Goal: Contribute content: Contribute content

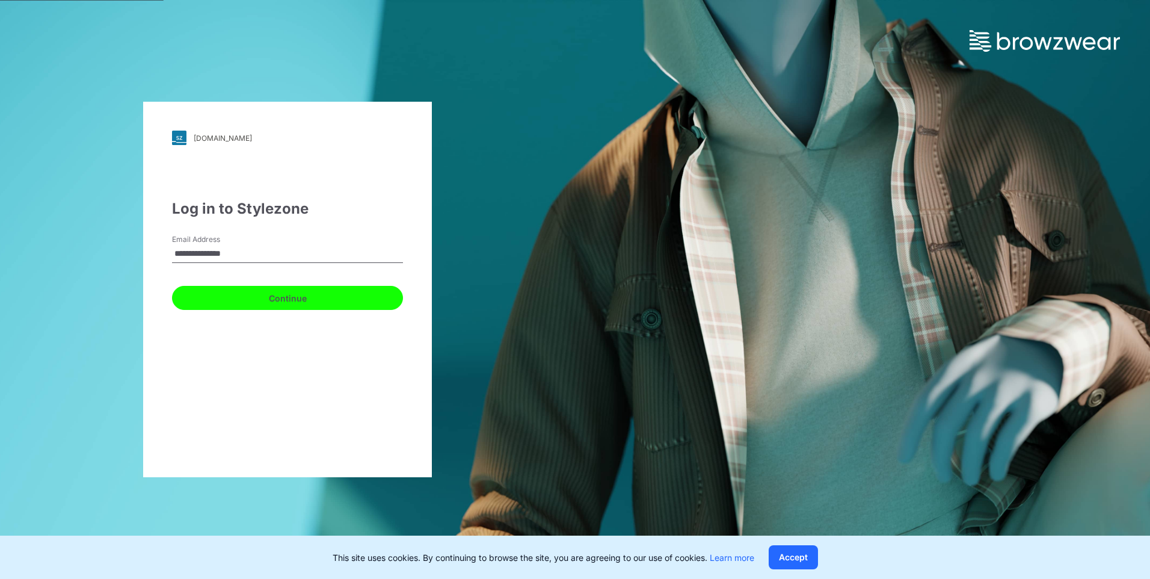
click at [275, 152] on button "Continue" at bounding box center [287, 298] width 231 height 24
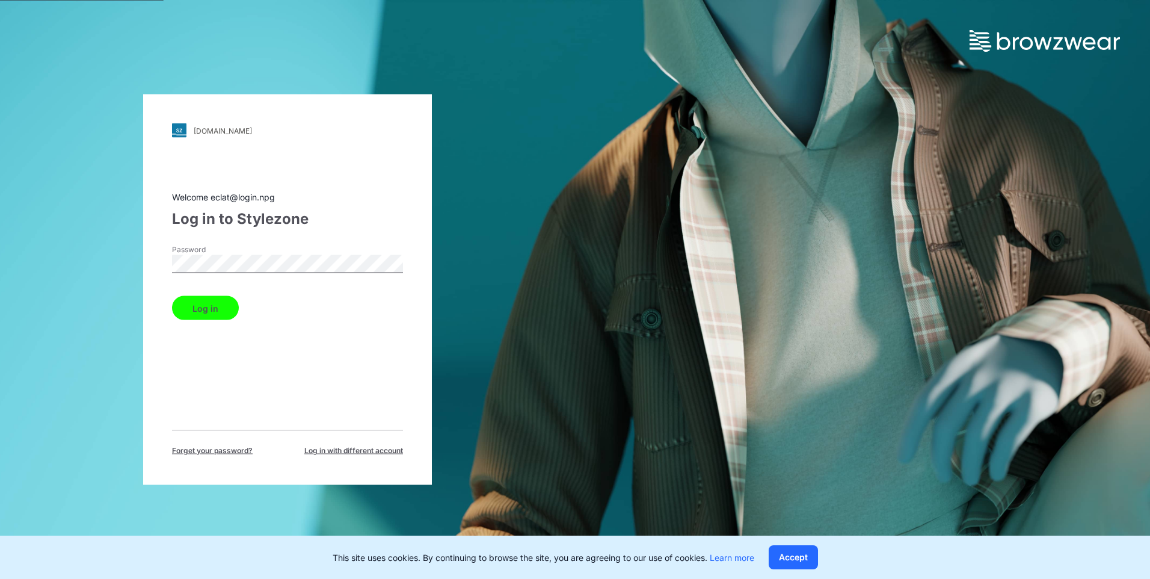
click at [194, 152] on button "Log in" at bounding box center [205, 308] width 67 height 24
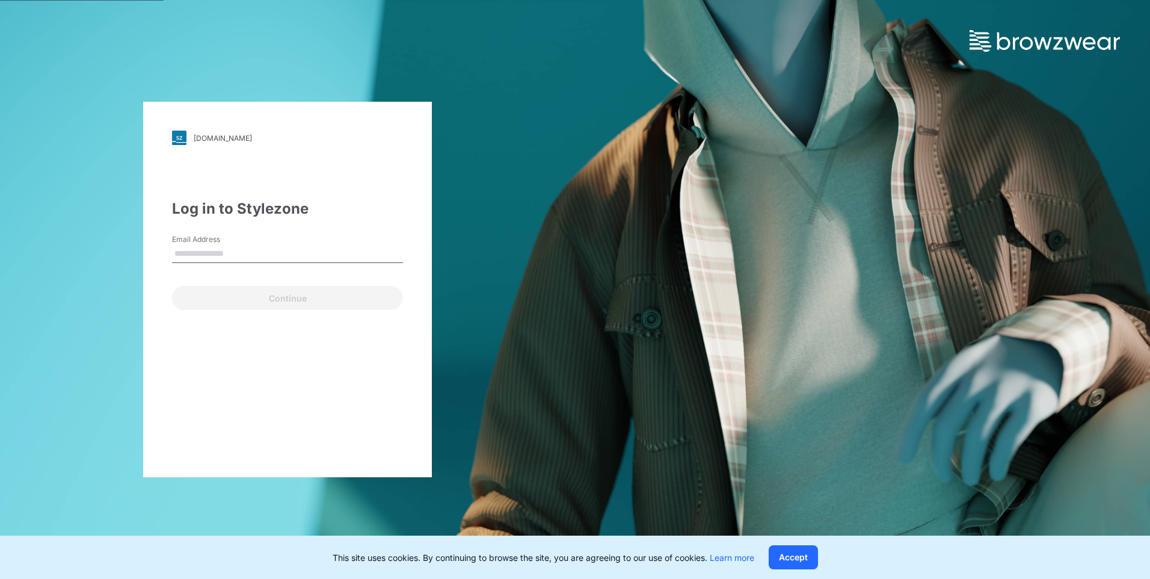
click at [254, 262] on input "Email Address" at bounding box center [287, 254] width 231 height 18
type input "**********"
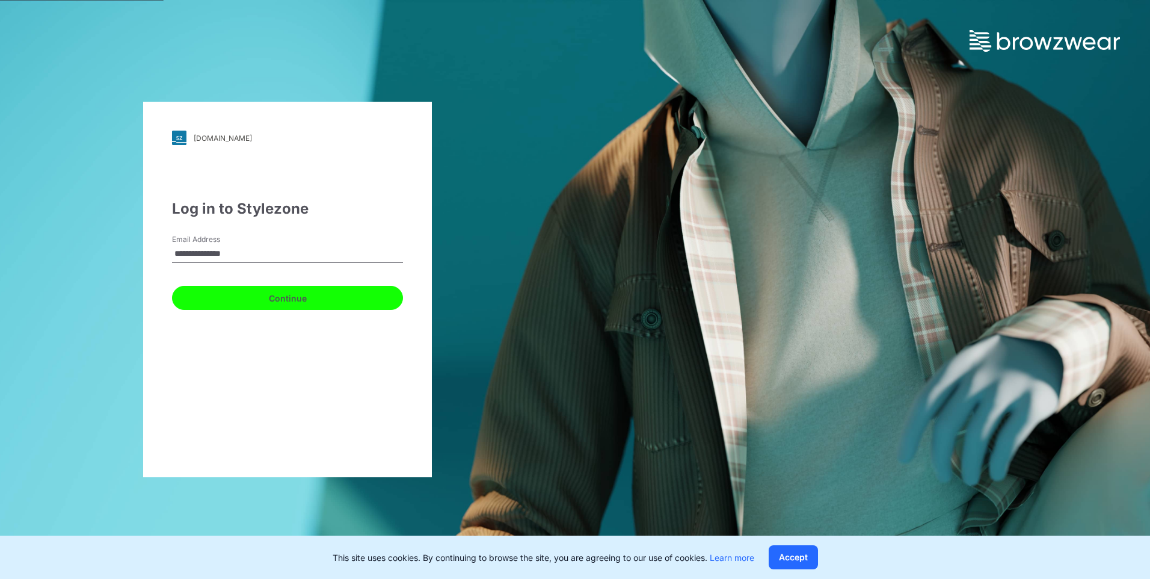
click at [263, 297] on button "Continue" at bounding box center [287, 298] width 231 height 24
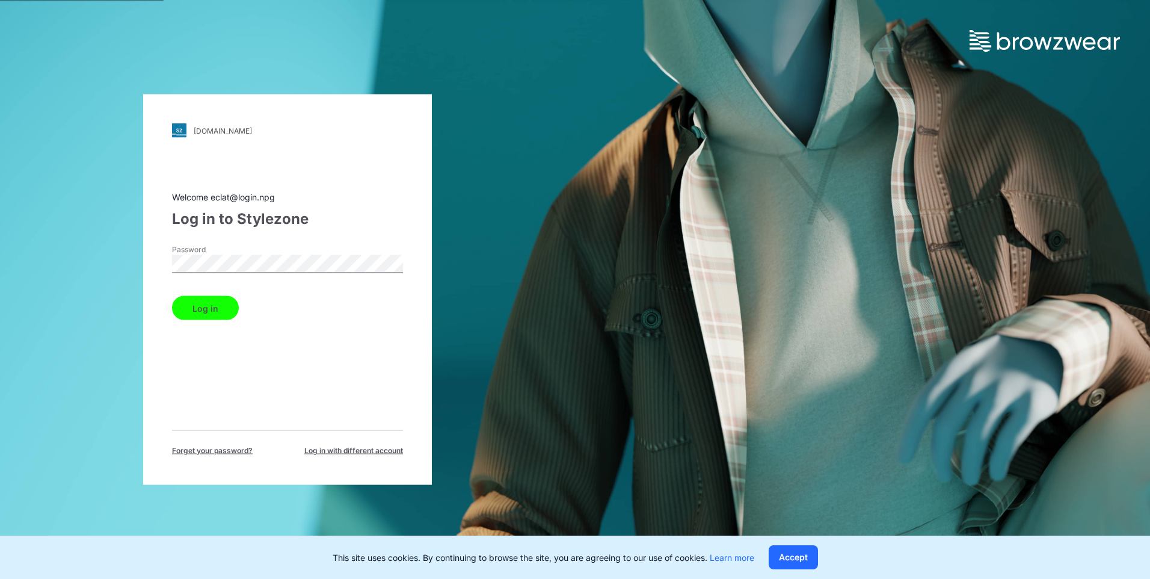
click at [214, 310] on button "Log in" at bounding box center [205, 308] width 67 height 24
click at [215, 302] on button "Log in" at bounding box center [205, 308] width 67 height 24
click at [214, 310] on button "Log in" at bounding box center [205, 308] width 67 height 24
click at [219, 312] on button "Log in" at bounding box center [205, 308] width 67 height 24
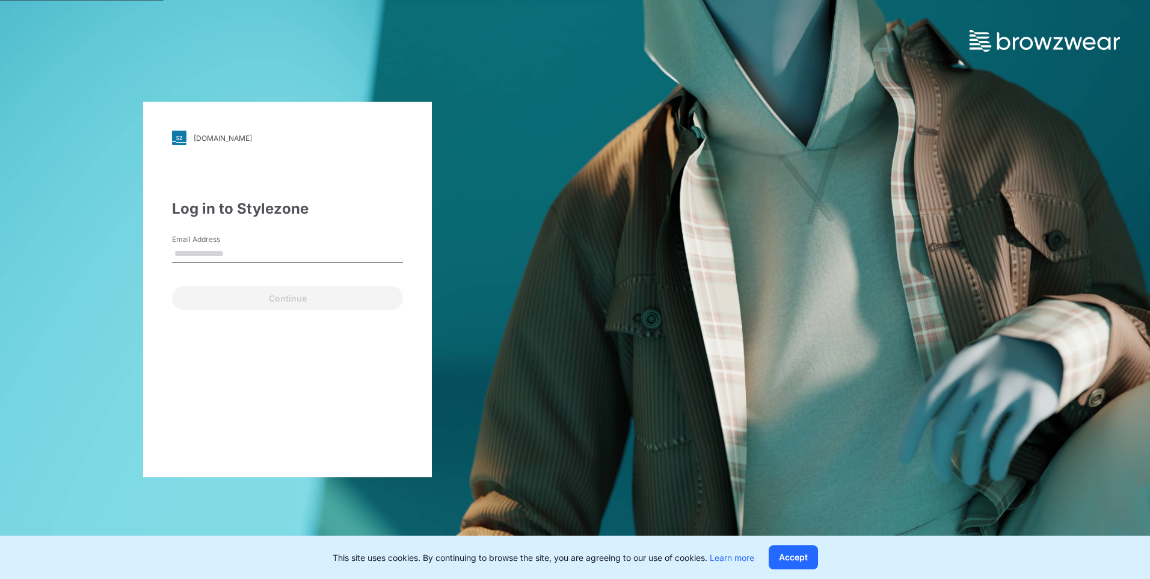
click at [299, 255] on input "Email Address" at bounding box center [287, 254] width 231 height 18
type input "**********"
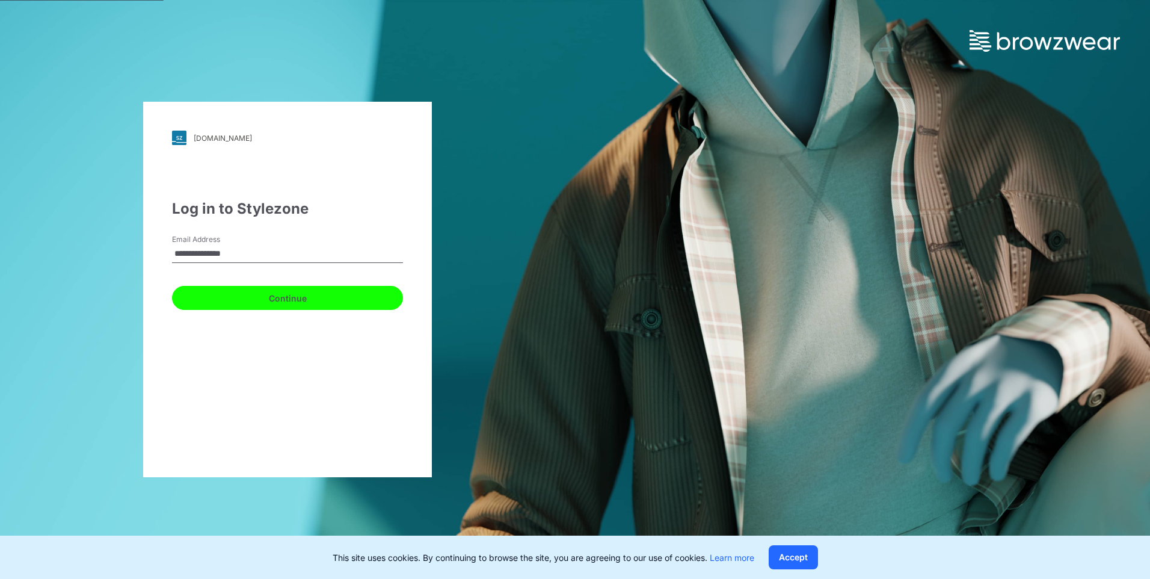
click at [294, 297] on button "Continue" at bounding box center [287, 298] width 231 height 24
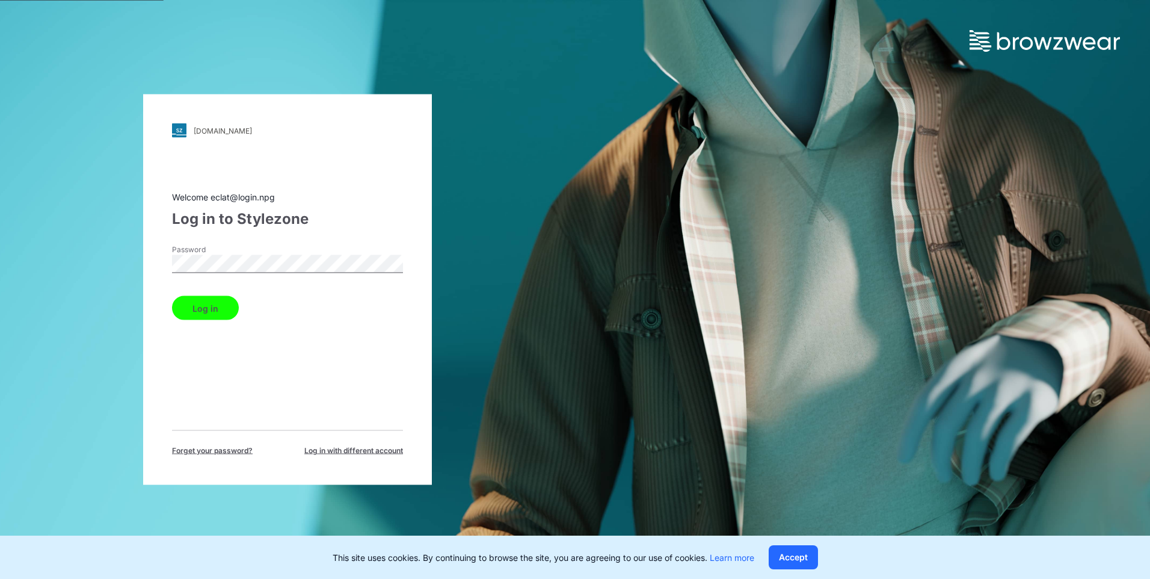
click at [208, 306] on button "Log in" at bounding box center [205, 308] width 67 height 24
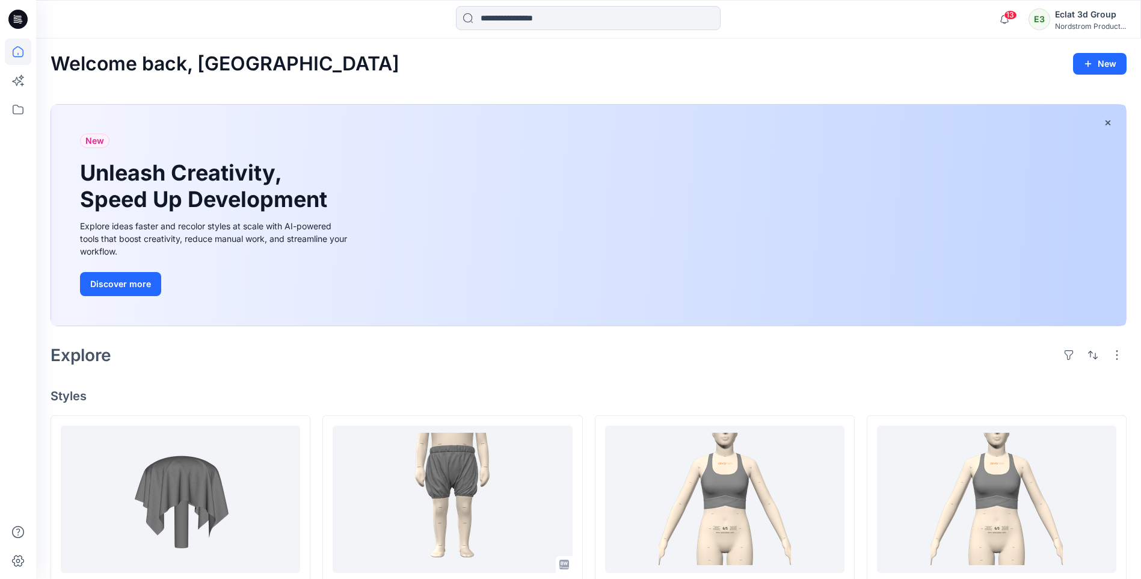
scroll to position [180, 0]
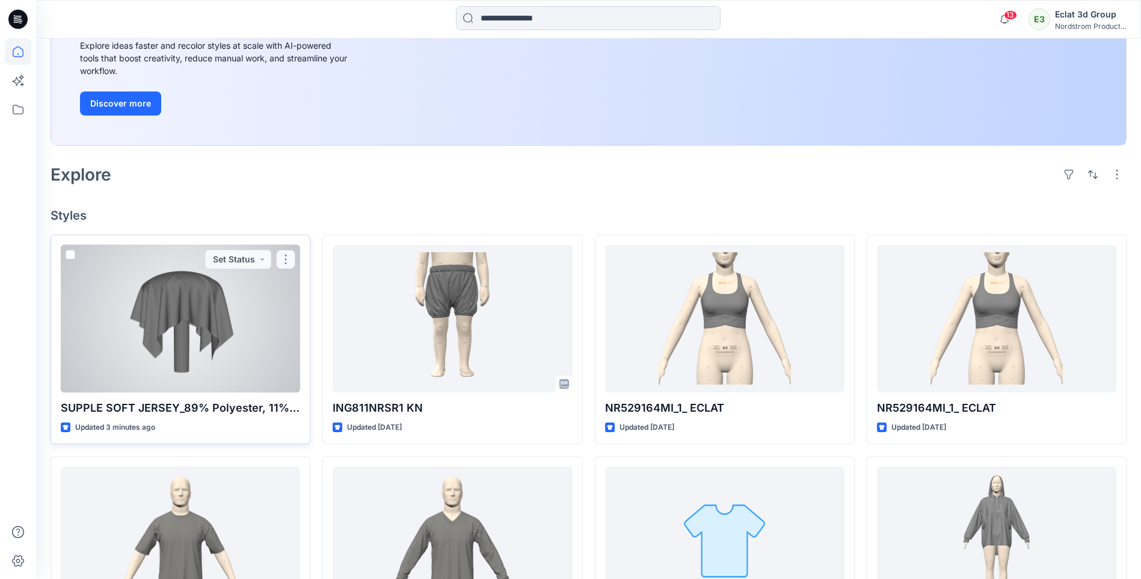
click at [287, 261] on button "button" at bounding box center [285, 259] width 19 height 19
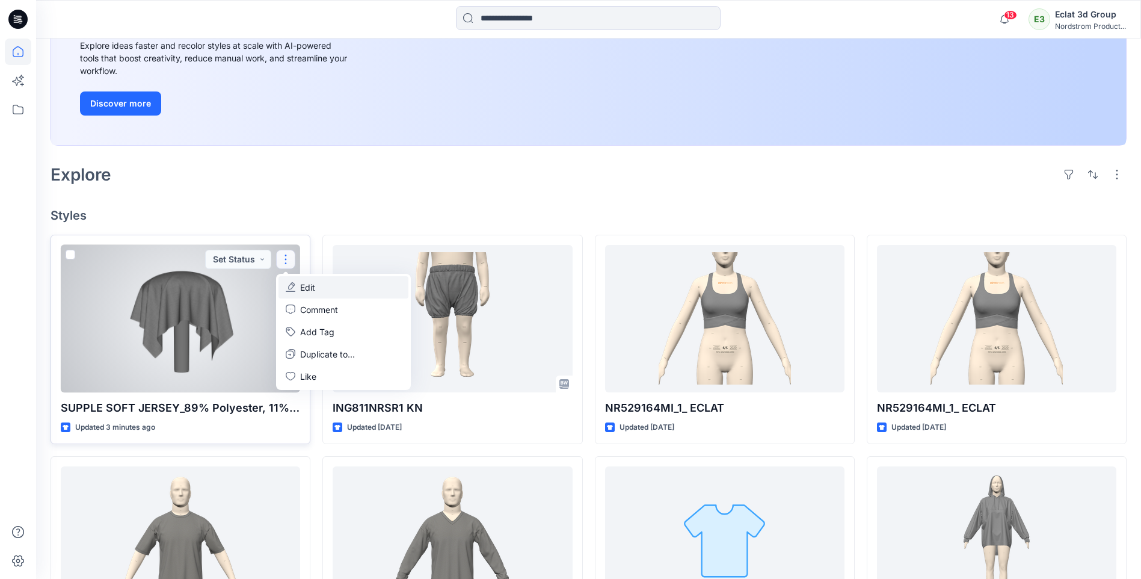
click at [319, 284] on button "Edit" at bounding box center [343, 287] width 130 height 22
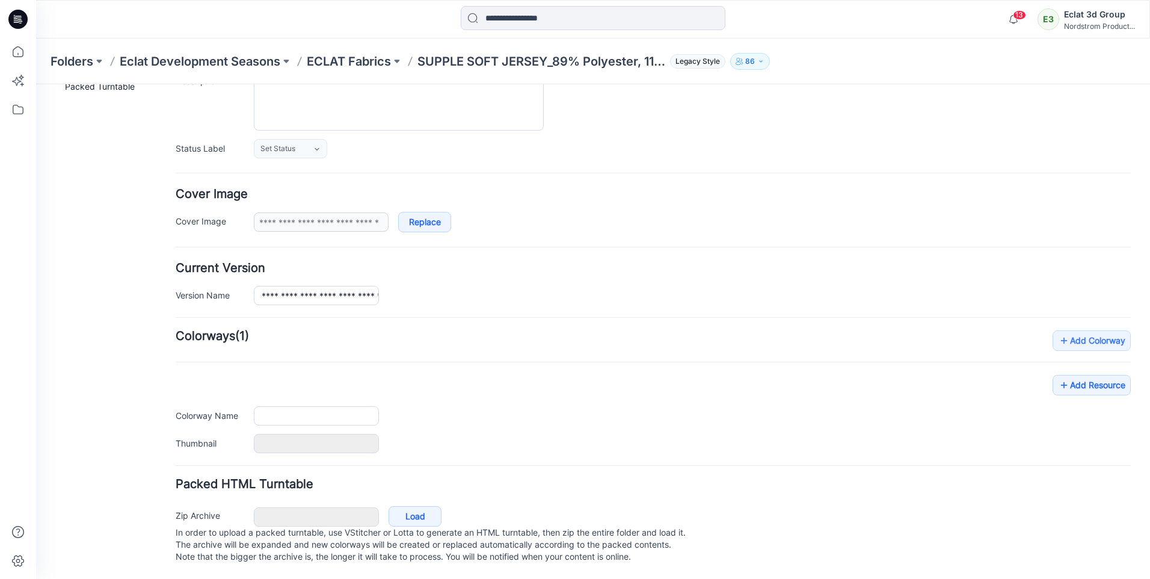
type input "**********"
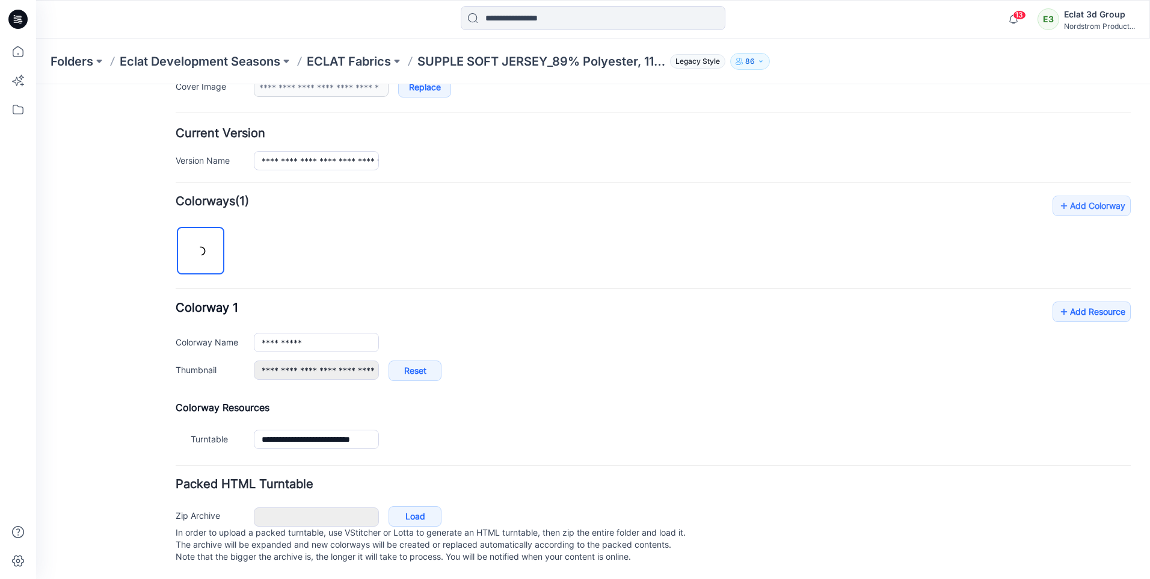
scroll to position [277, 0]
click at [1060, 303] on icon at bounding box center [1064, 311] width 12 height 19
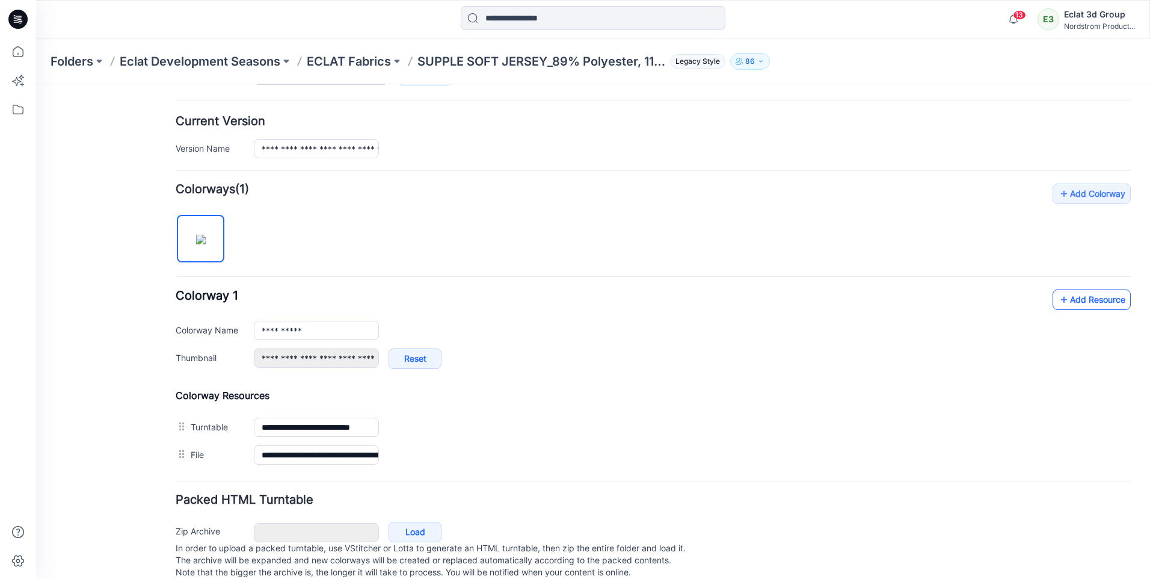
click at [1087, 301] on link "Add Resource" at bounding box center [1092, 299] width 78 height 20
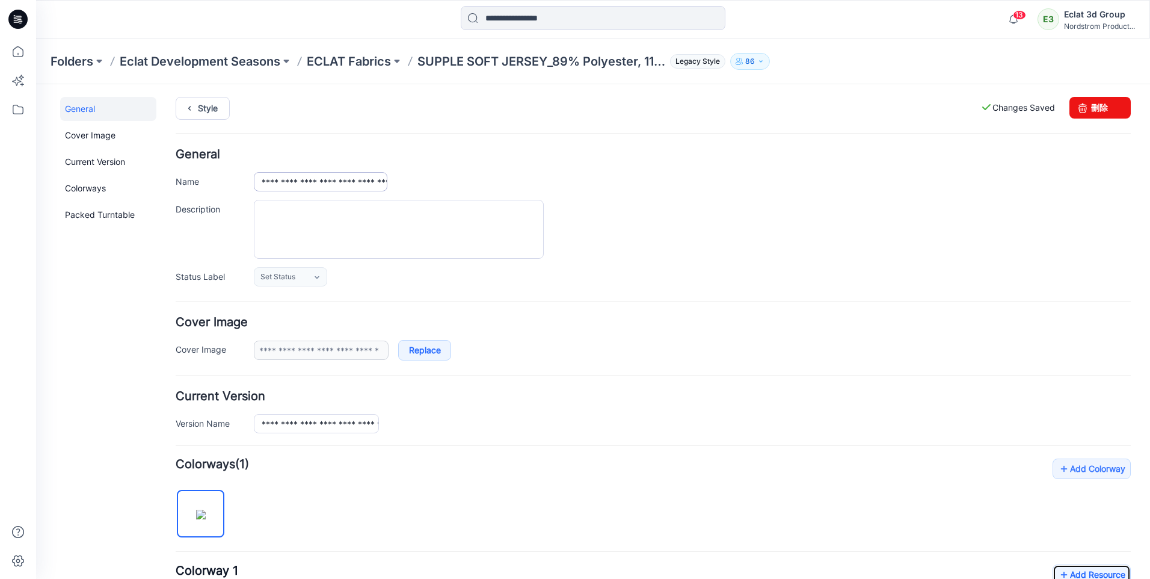
scroll to position [0, 0]
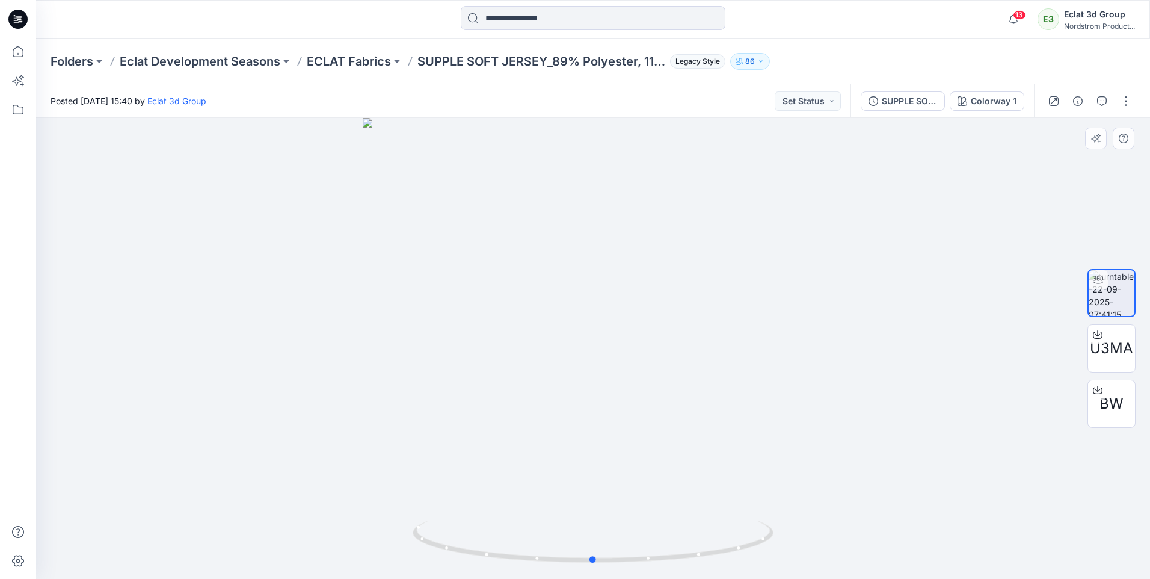
click at [1128, 503] on div at bounding box center [593, 348] width 1114 height 461
drag, startPoint x: 589, startPoint y: 373, endPoint x: 180, endPoint y: 412, distance: 410.3
click at [180, 412] on div at bounding box center [593, 348] width 1114 height 461
